Goal: Task Accomplishment & Management: Use online tool/utility

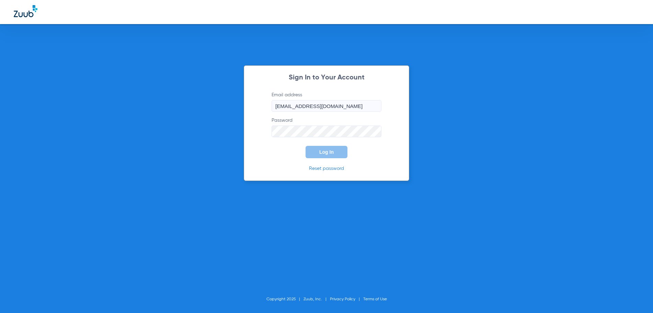
type input "[EMAIL_ADDRESS][DOMAIN_NAME]"
click at [306, 146] on button "Log In" at bounding box center [327, 152] width 42 height 12
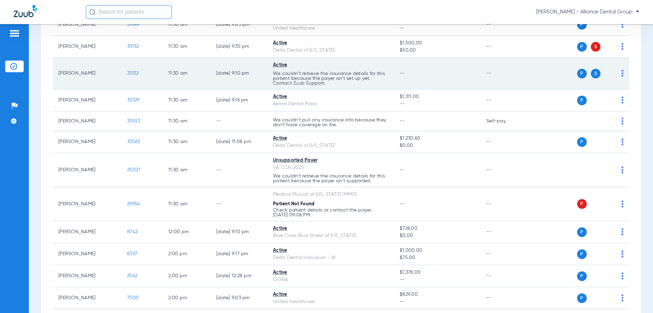
scroll to position [550, 0]
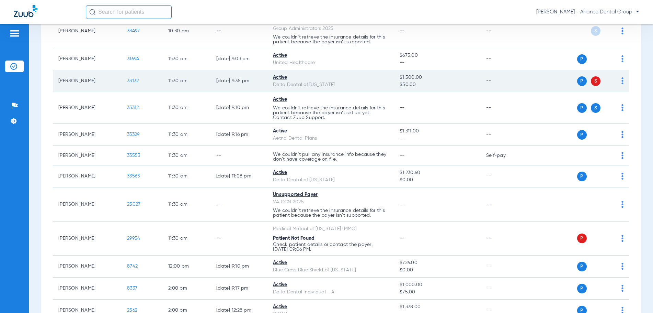
click at [619, 81] on td "P S" at bounding box center [578, 81] width 102 height 22
click at [619, 78] on td "P S" at bounding box center [578, 81] width 102 height 22
click at [622, 79] on img at bounding box center [623, 80] width 2 height 7
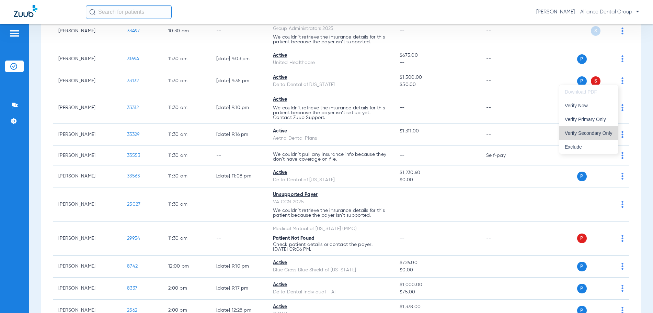
click at [585, 133] on span "Verify Secondary Only" at bounding box center [589, 133] width 48 height 5
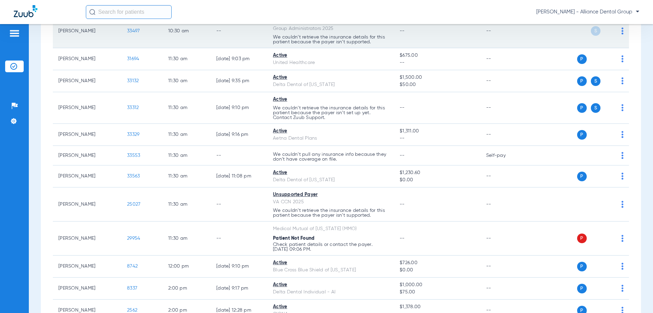
click at [550, 48] on td "P S" at bounding box center [578, 59] width 102 height 22
